Goal: Navigation & Orientation: Go to known website

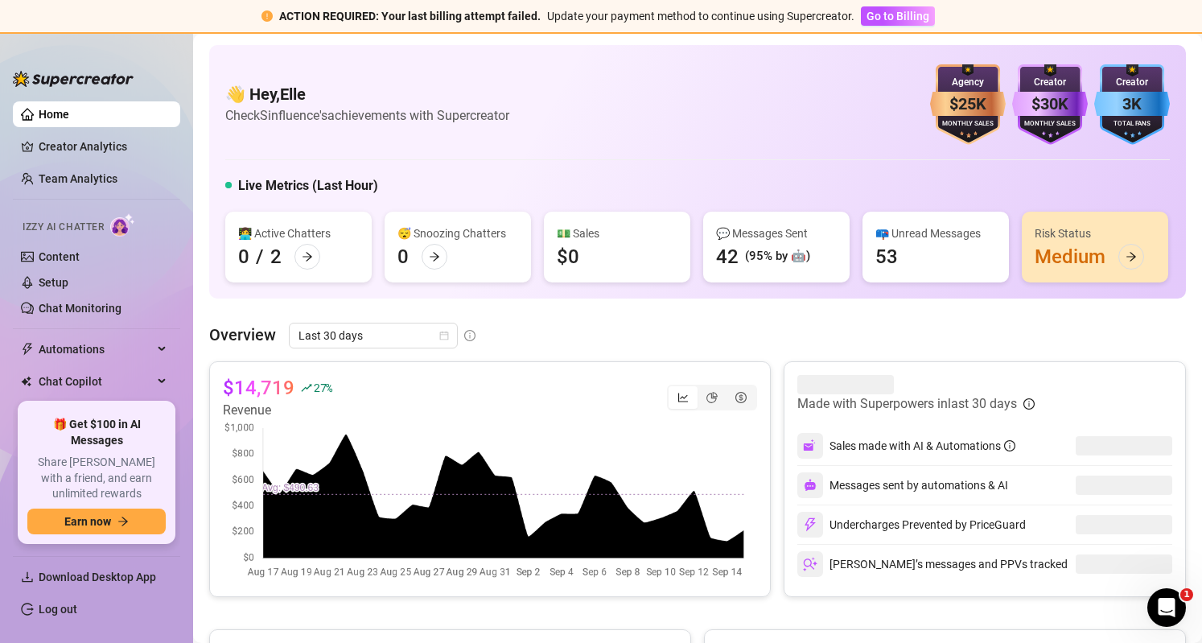
click at [64, 591] on ul "Download Desktop App Log out" at bounding box center [96, 589] width 167 height 80
click at [69, 603] on link "Log out" at bounding box center [58, 609] width 39 height 13
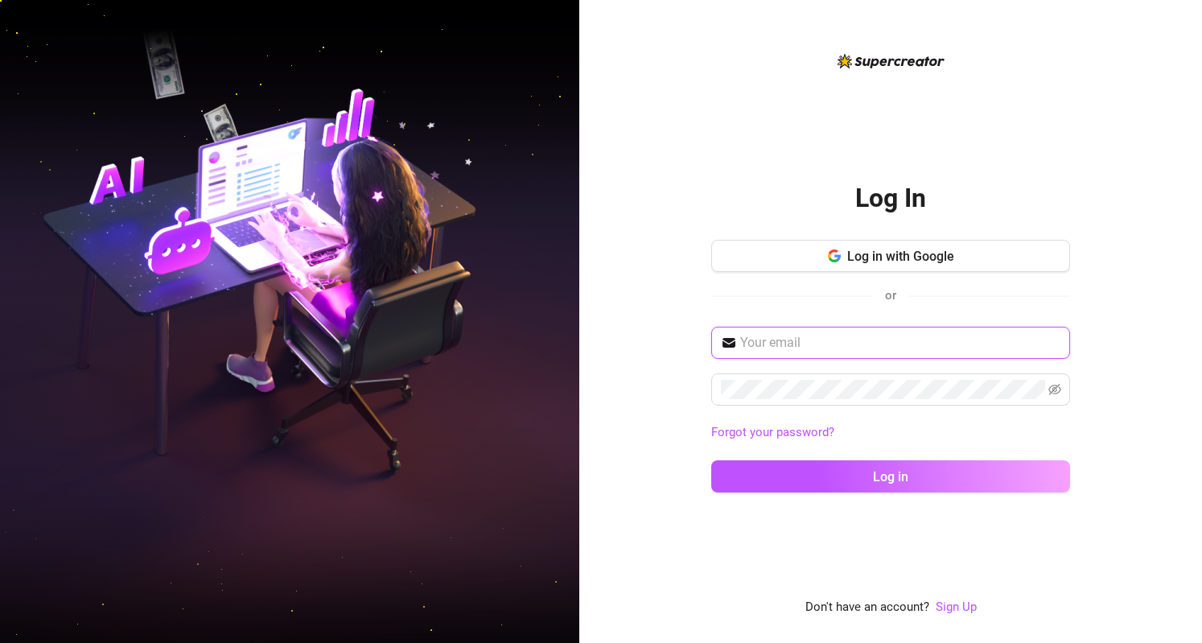
click at [749, 347] on input "text" at bounding box center [900, 342] width 320 height 19
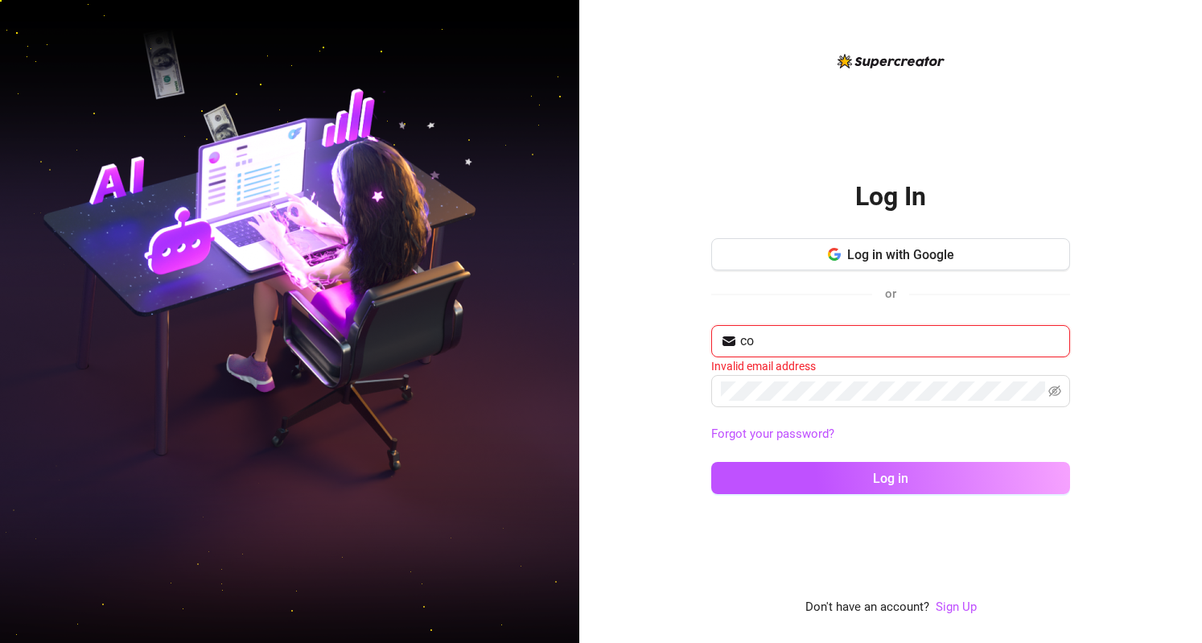
type input "c"
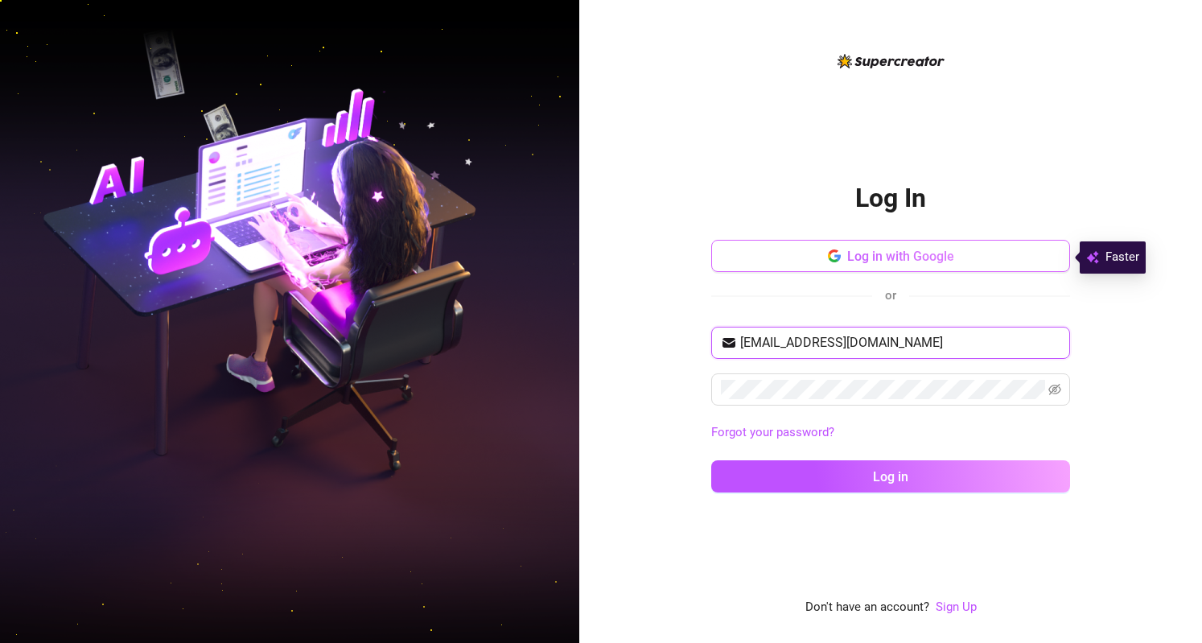
type input "[EMAIL_ADDRESS][DOMAIN_NAME]"
click at [711, 460] on button "Log in" at bounding box center [890, 476] width 359 height 32
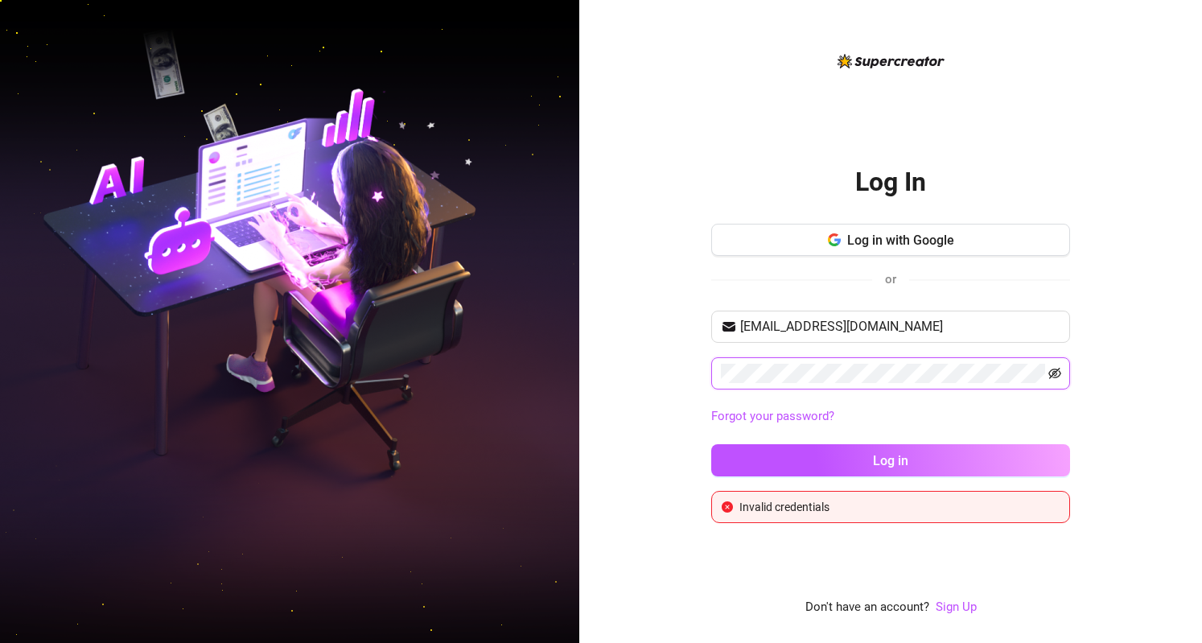
click at [1057, 369] on icon "eye-invisible" at bounding box center [1054, 373] width 13 height 11
click at [711, 444] on button "Log in" at bounding box center [890, 460] width 359 height 32
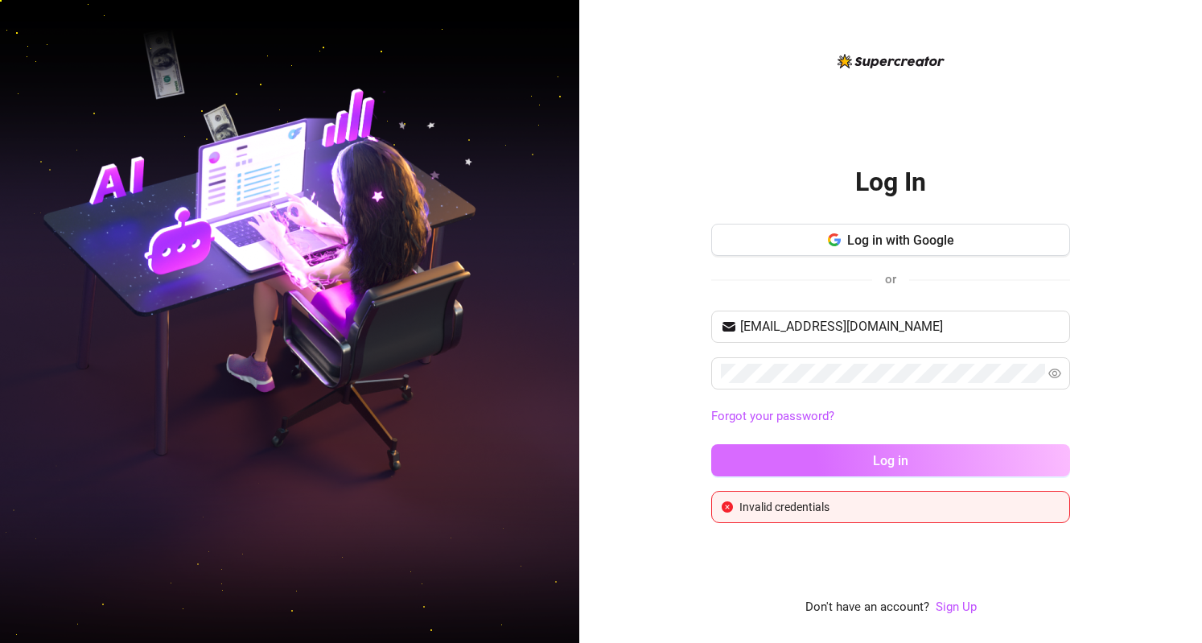
click at [880, 455] on span "Log in" at bounding box center [890, 460] width 35 height 15
click at [796, 464] on button "Log in" at bounding box center [890, 460] width 359 height 32
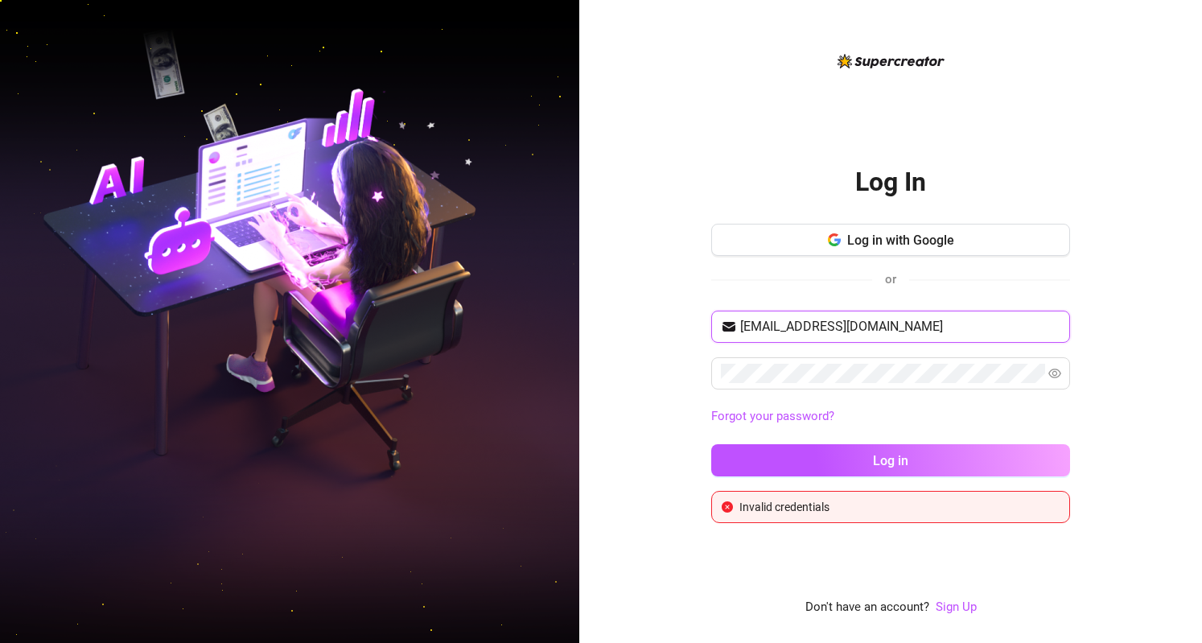
drag, startPoint x: 753, startPoint y: 327, endPoint x: 903, endPoint y: 323, distance: 149.7
click at [903, 323] on input "[EMAIL_ADDRESS][DOMAIN_NAME]" at bounding box center [900, 326] width 320 height 19
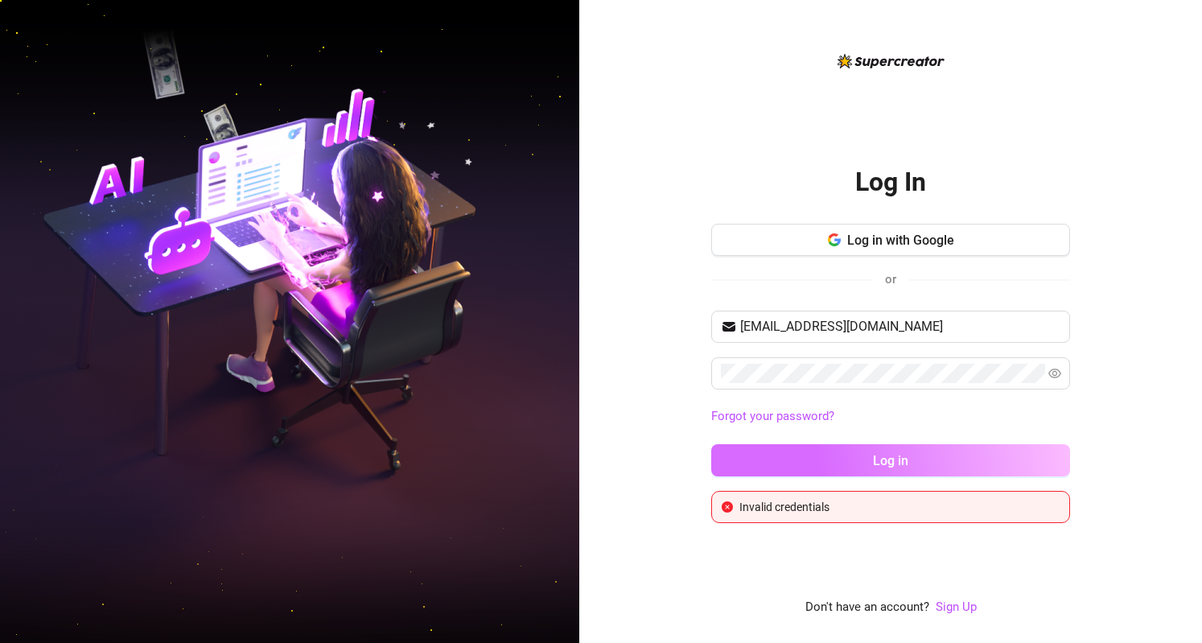
click at [832, 458] on button "Log in" at bounding box center [890, 460] width 359 height 32
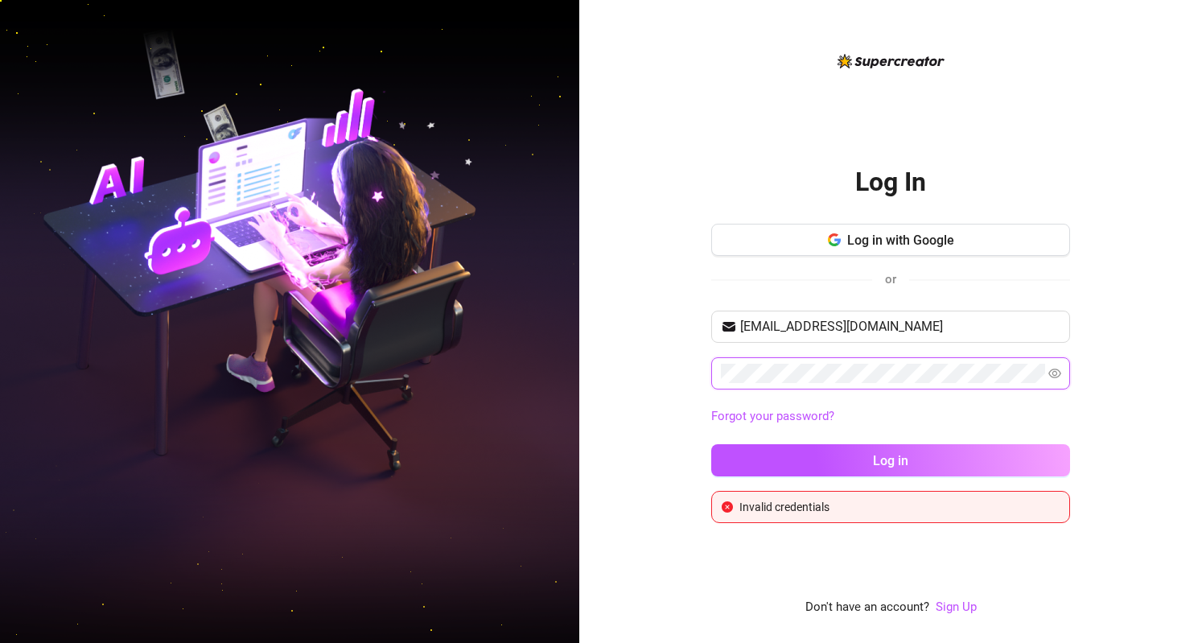
click at [711, 444] on button "Log in" at bounding box center [890, 460] width 359 height 32
click at [769, 294] on div "Log in with Google or" at bounding box center [890, 263] width 359 height 79
click at [711, 444] on button "Log in" at bounding box center [890, 460] width 359 height 32
